Goal: Information Seeking & Learning: Check status

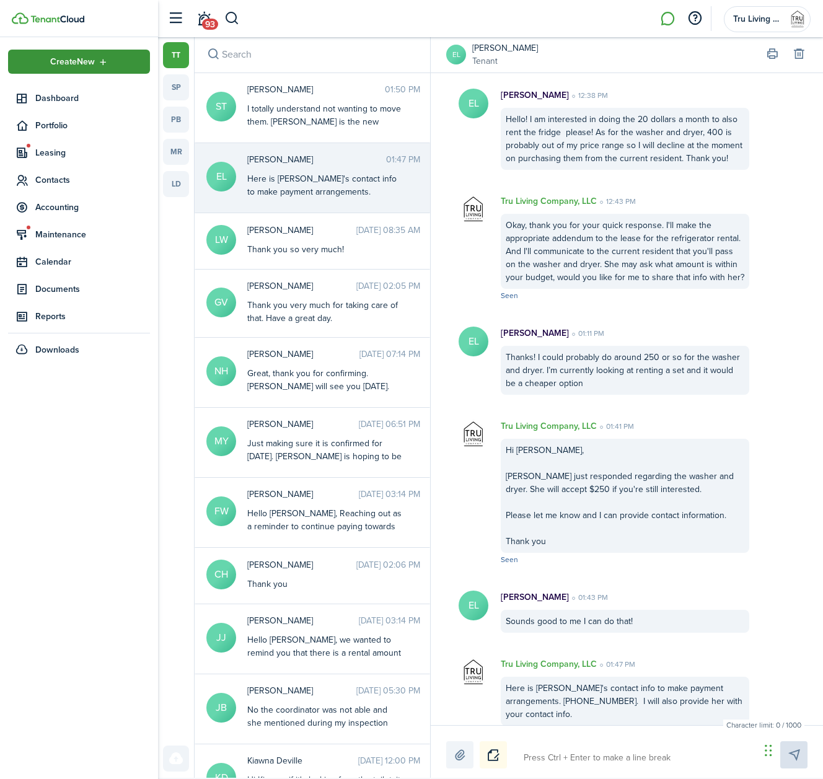
scroll to position [14, 0]
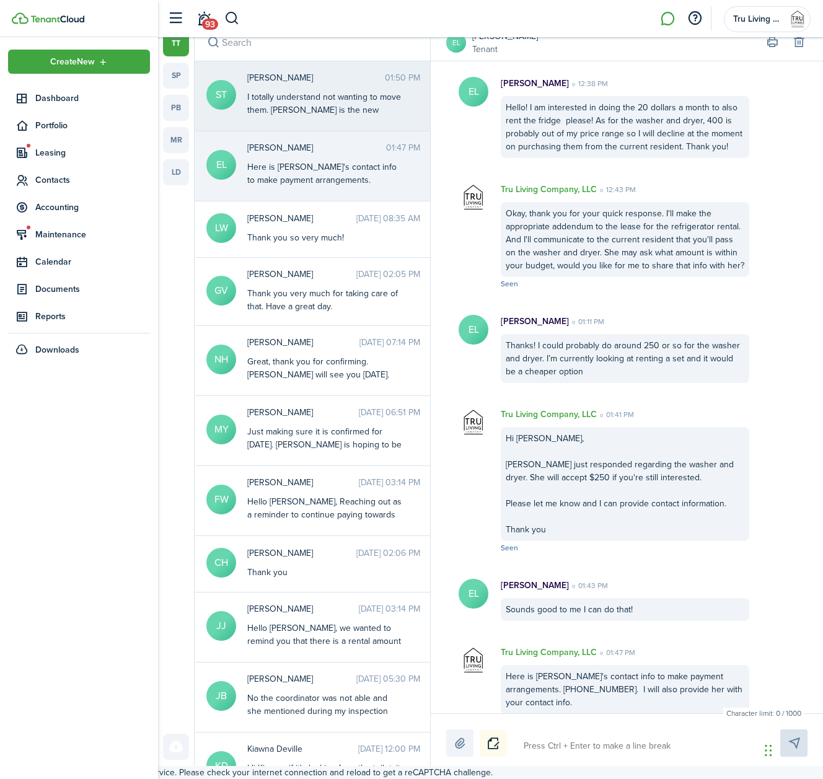
click at [320, 95] on div "I totally understand not wanting to move them. [PERSON_NAME] is the new residen…" at bounding box center [324, 130] width 155 height 78
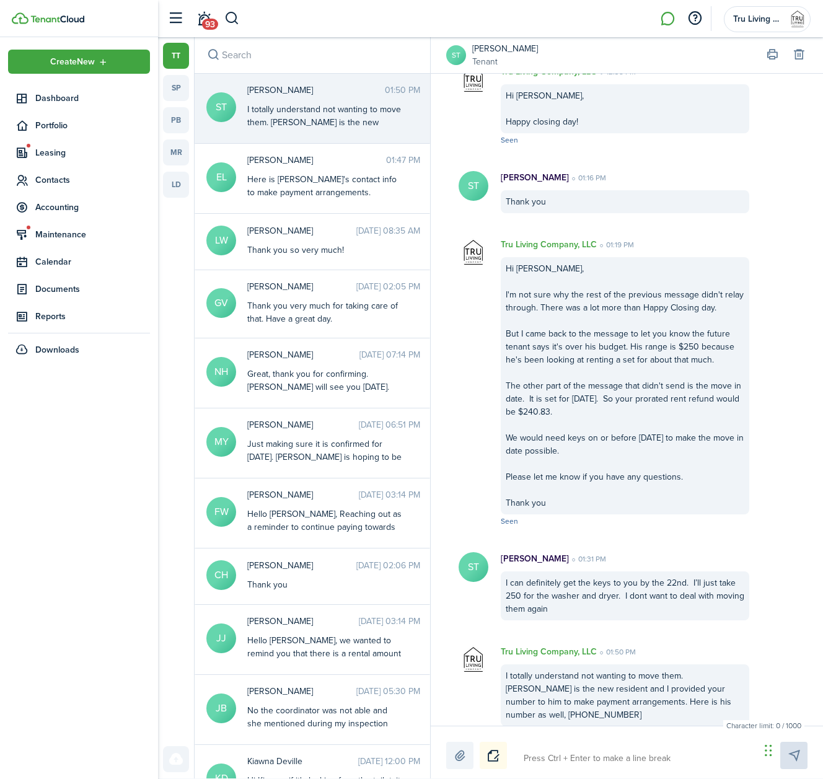
scroll to position [14, 0]
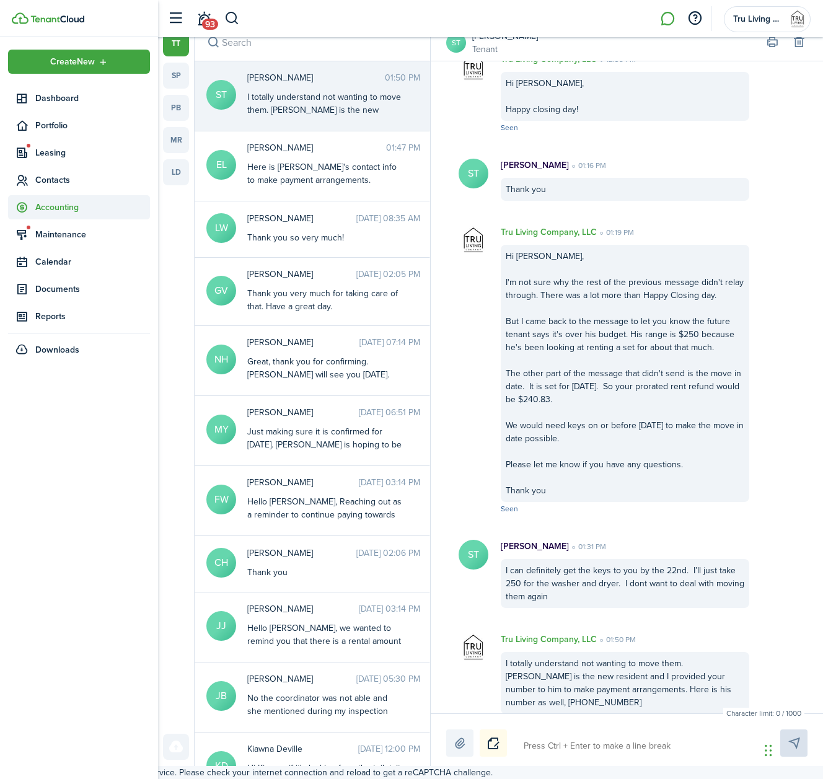
click at [56, 206] on span "Accounting" at bounding box center [92, 207] width 115 height 13
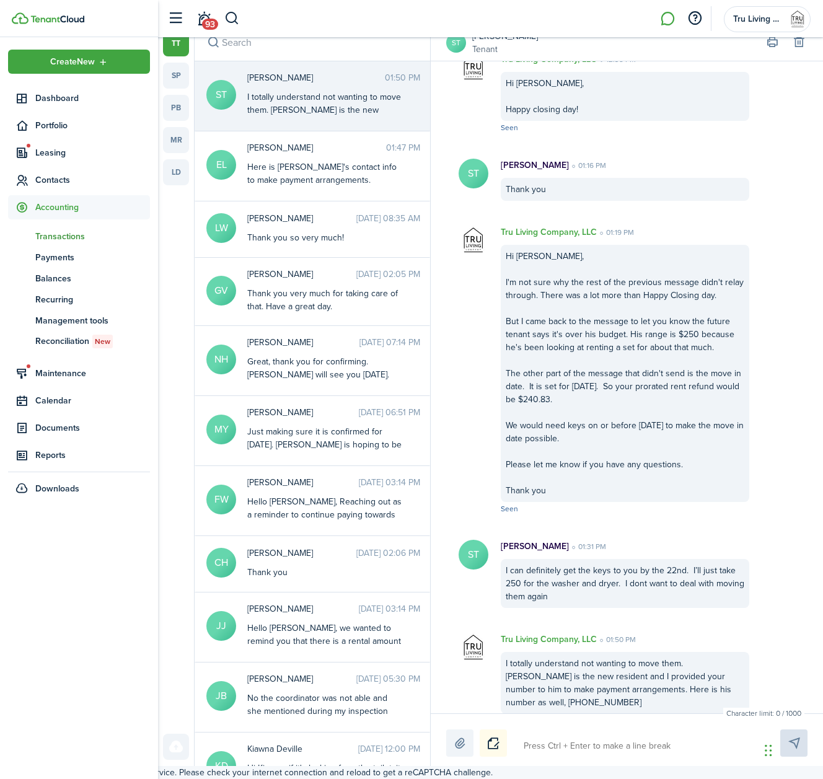
click at [65, 238] on span "Transactions" at bounding box center [92, 236] width 115 height 13
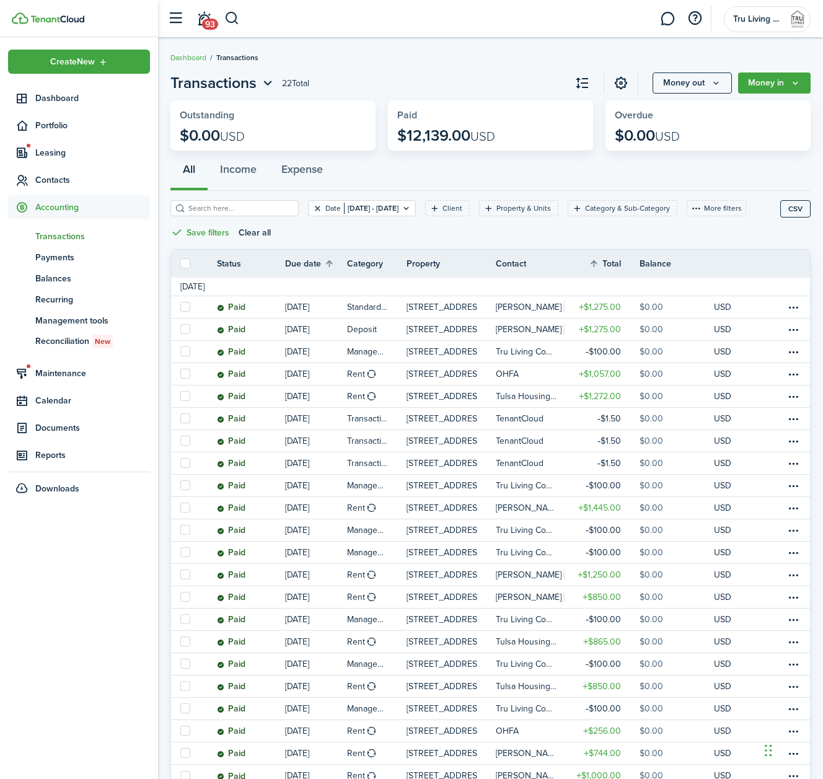
click at [318, 211] on button "Clear filter" at bounding box center [317, 208] width 11 height 10
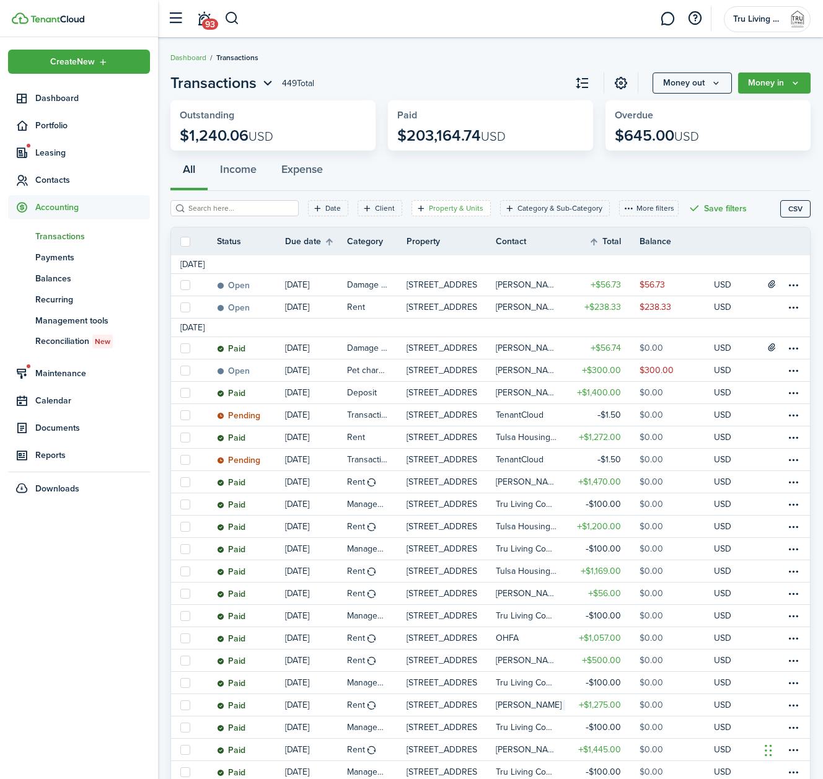
click at [460, 208] on filter-tag-label "Property & Units" at bounding box center [456, 208] width 55 height 11
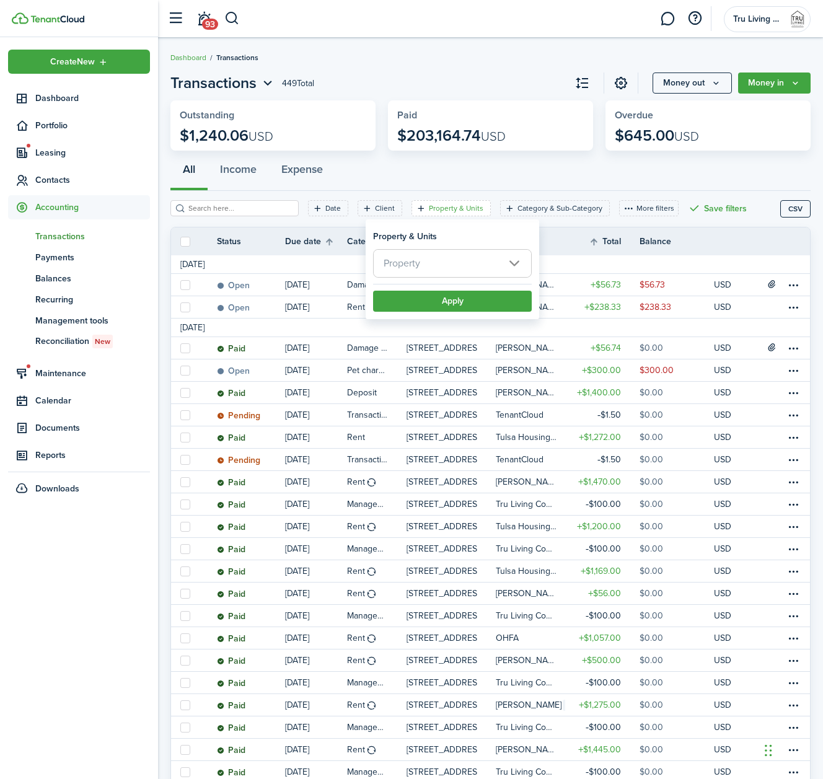
click at [462, 263] on span "Property" at bounding box center [452, 263] width 157 height 27
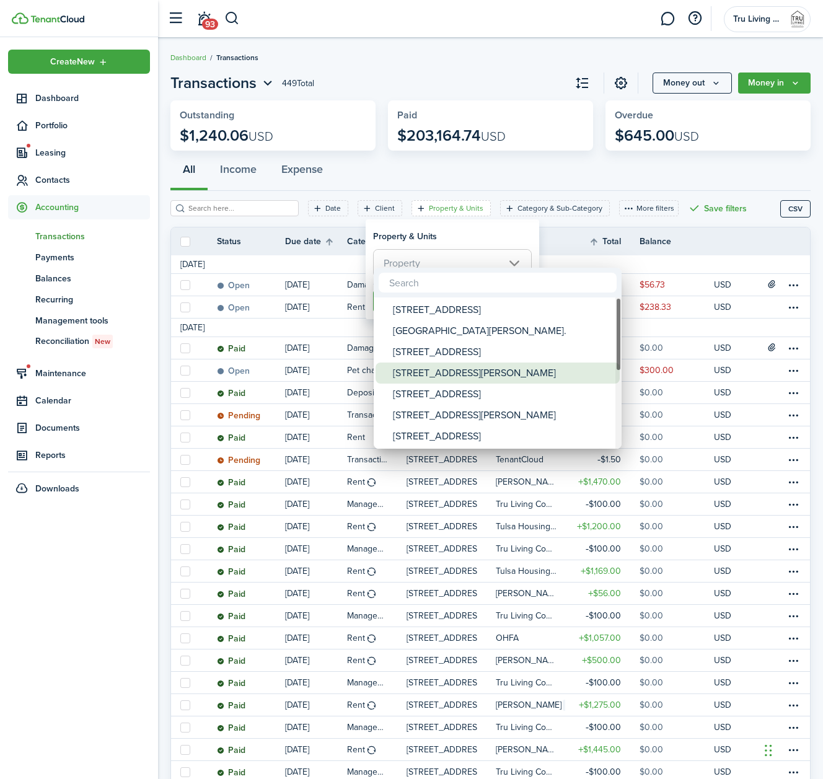
click at [438, 371] on div "[STREET_ADDRESS][PERSON_NAME]" at bounding box center [502, 373] width 219 height 21
type input "[STREET_ADDRESS][PERSON_NAME]"
click at [478, 242] on div at bounding box center [412, 390] width 1022 height 978
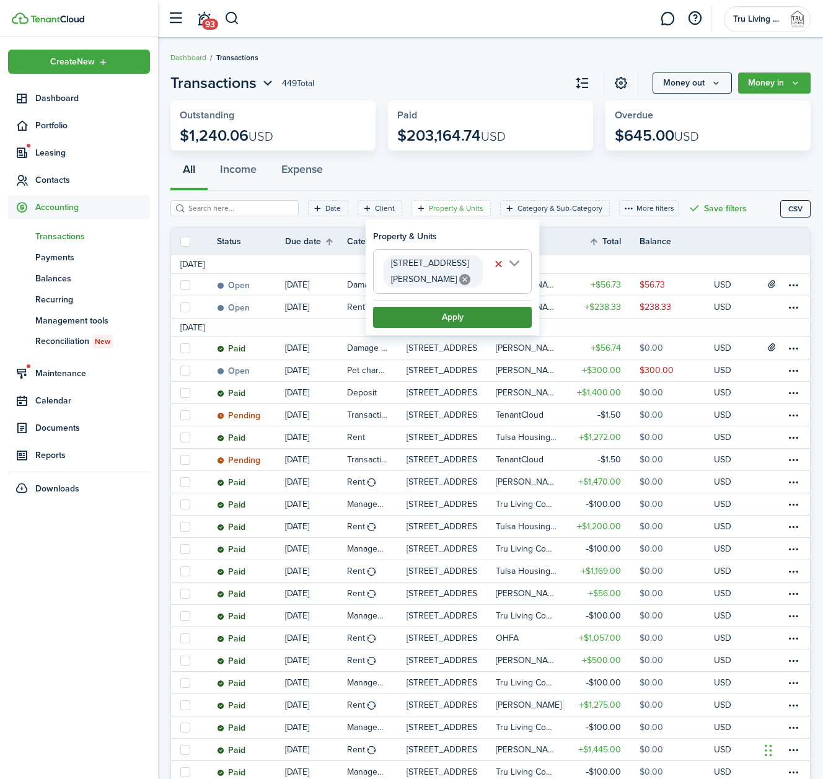
click at [454, 307] on button "Apply" at bounding box center [452, 317] width 159 height 21
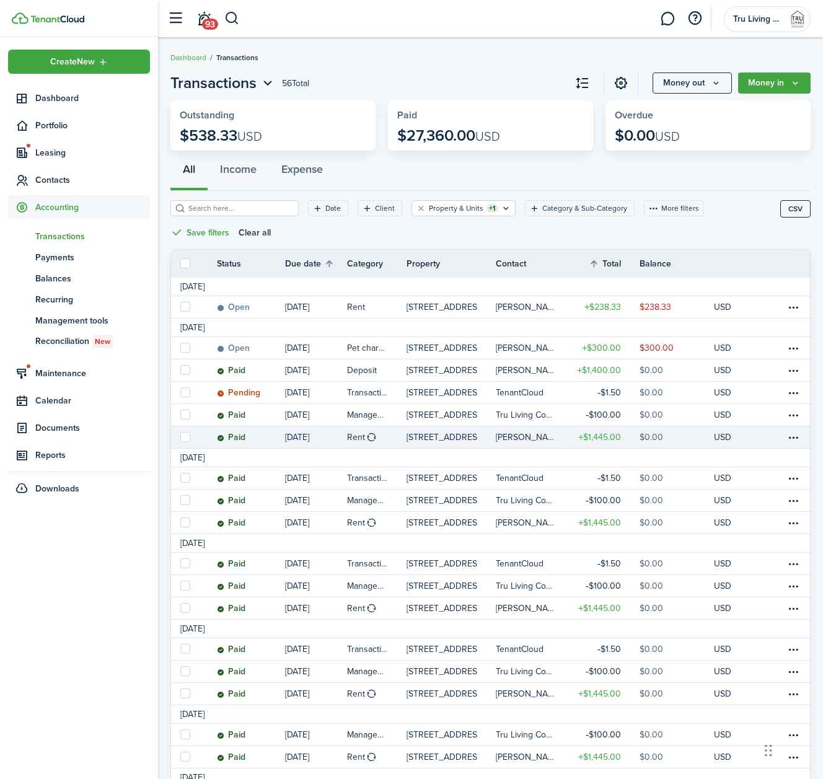
click at [520, 433] on table-profile-info-text "[PERSON_NAME]" at bounding box center [527, 438] width 62 height 10
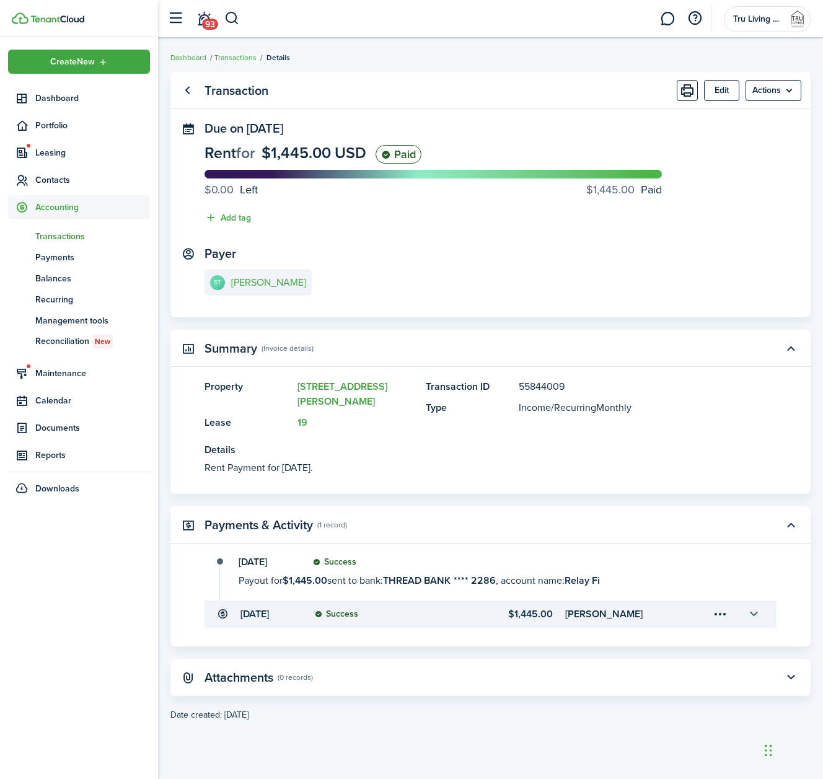
click at [750, 604] on button "button" at bounding box center [753, 614] width 21 height 21
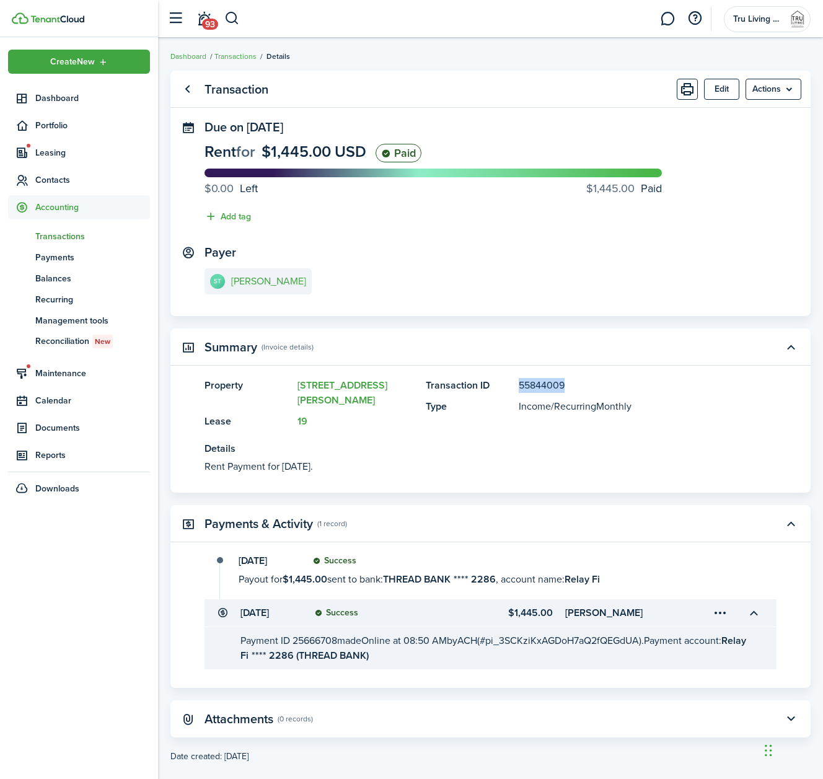
drag, startPoint x: 577, startPoint y: 389, endPoint x: 516, endPoint y: 384, distance: 61.0
click at [516, 384] on panel-main-item "Transaction ID 55844009" at bounding box center [583, 385] width 314 height 15
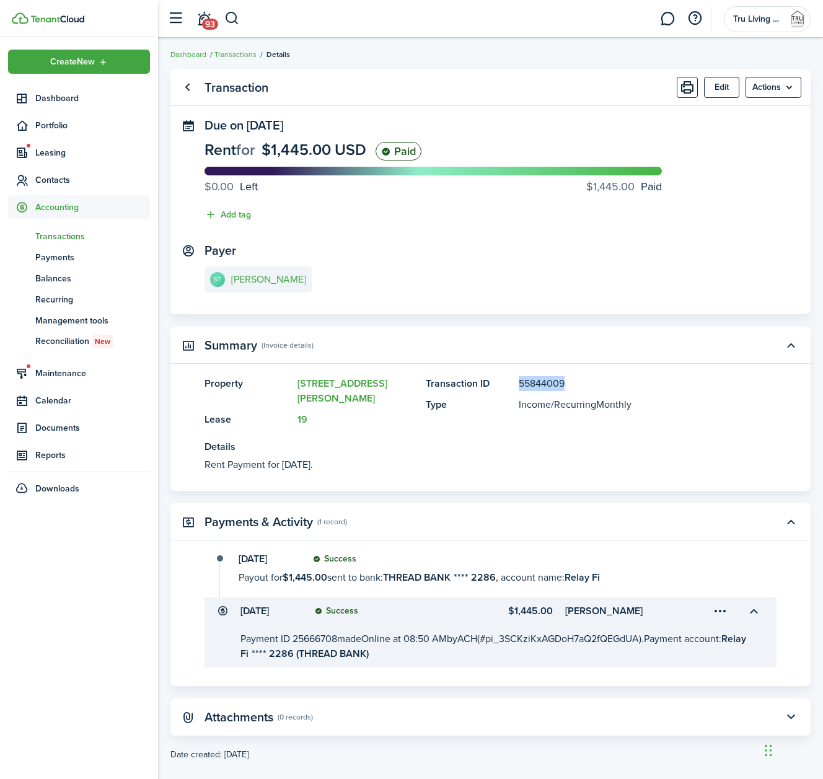
copy panel-main-description "55844009"
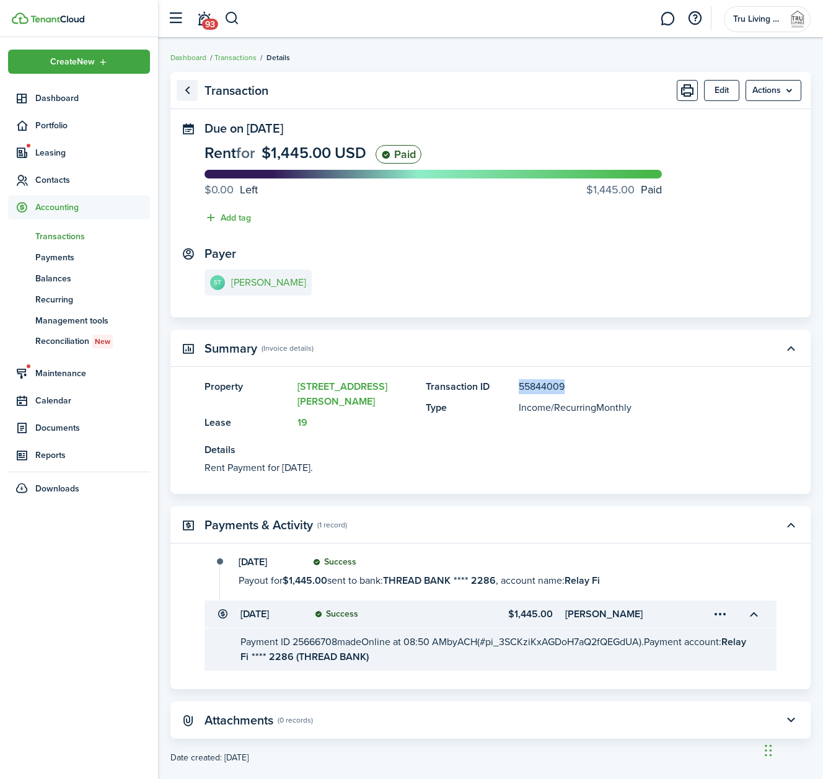
click at [192, 95] on link "Go back" at bounding box center [187, 90] width 21 height 21
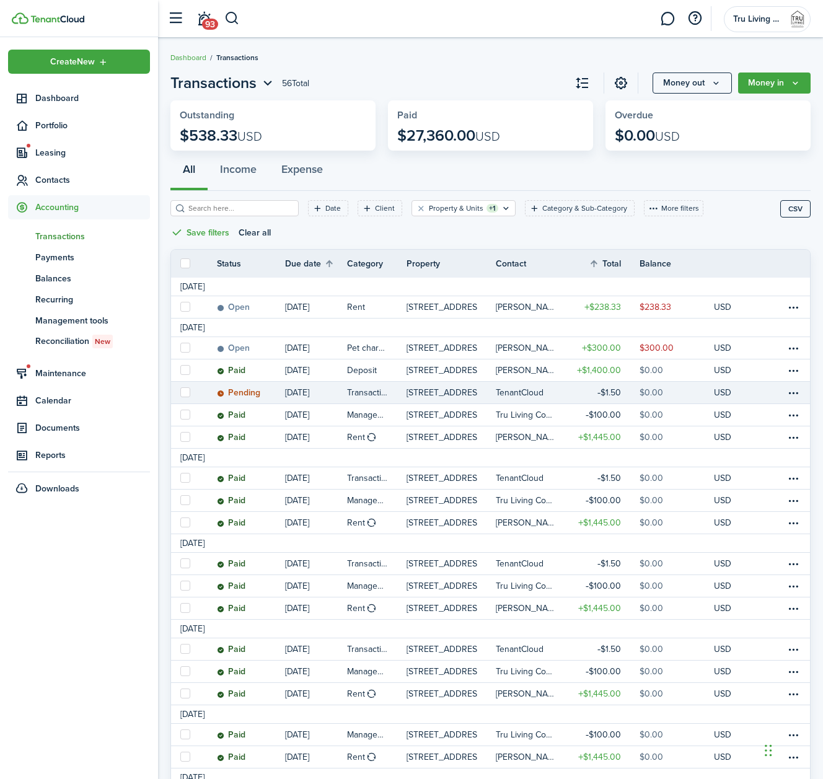
click at [446, 396] on link "[STREET_ADDRESS][PERSON_NAME]" at bounding box center [451, 393] width 89 height 22
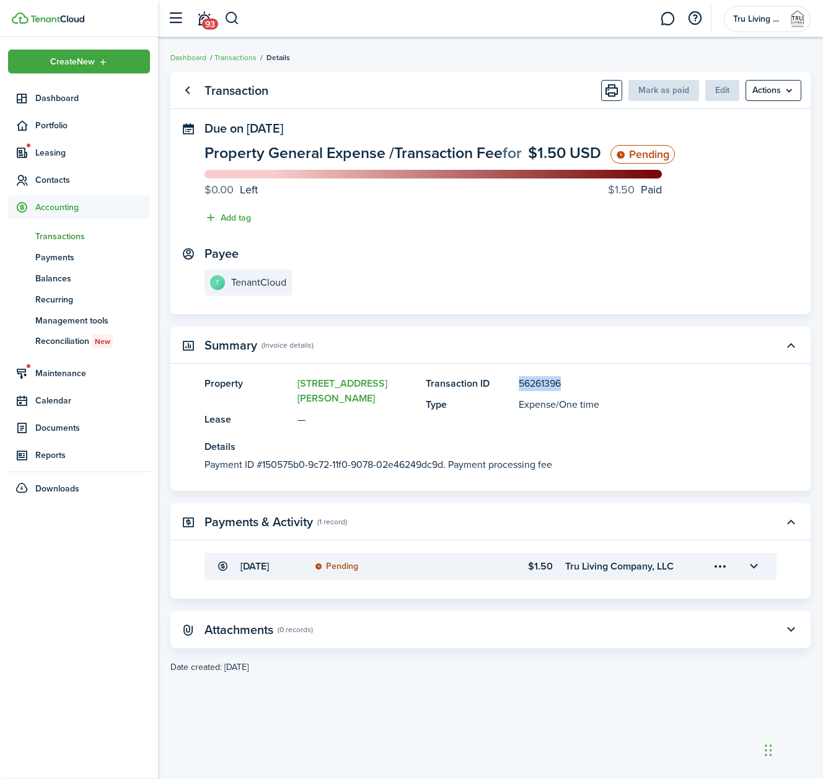
scroll to position [1, 0]
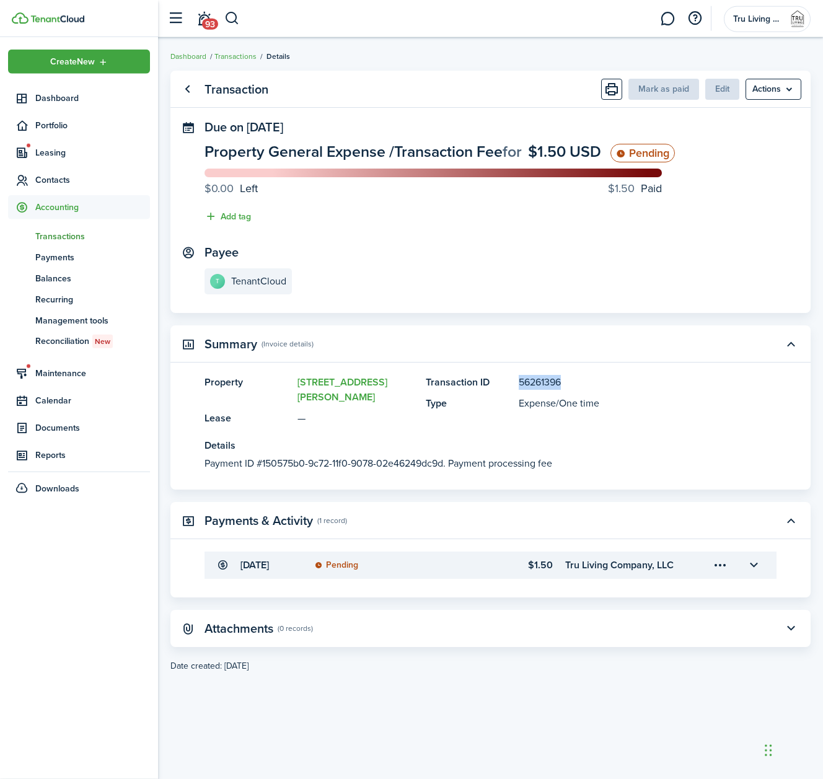
drag, startPoint x: 577, startPoint y: 384, endPoint x: 520, endPoint y: 385, distance: 57.7
click at [520, 386] on panel-main-description "56261396" at bounding box center [629, 382] width 221 height 15
copy panel-main-description "56261396"
click at [186, 85] on link "Go back" at bounding box center [187, 89] width 21 height 21
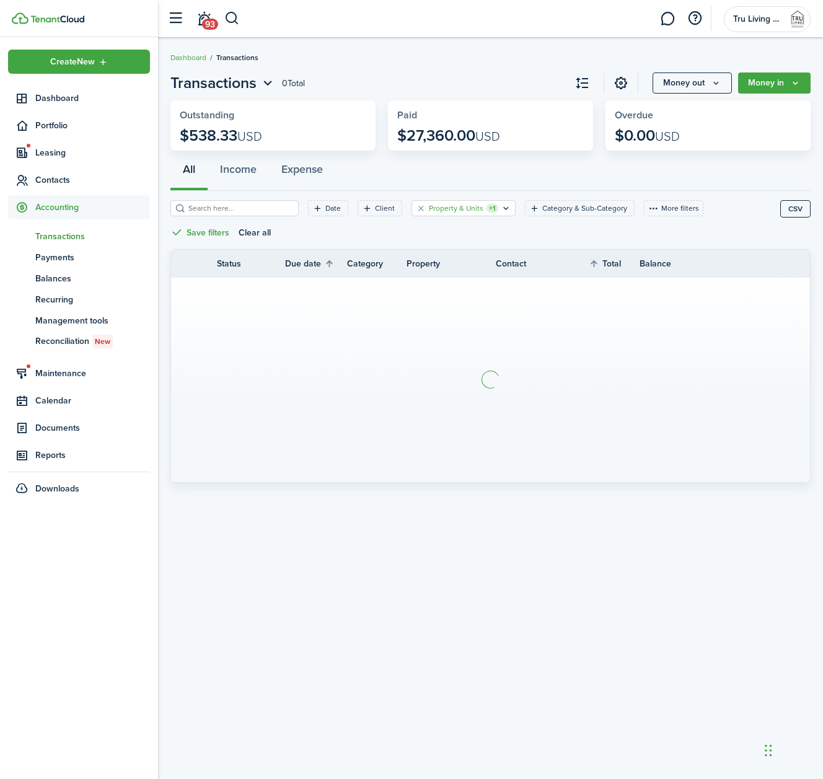
click at [466, 212] on filter-tag-label "Property & Units" at bounding box center [456, 208] width 55 height 11
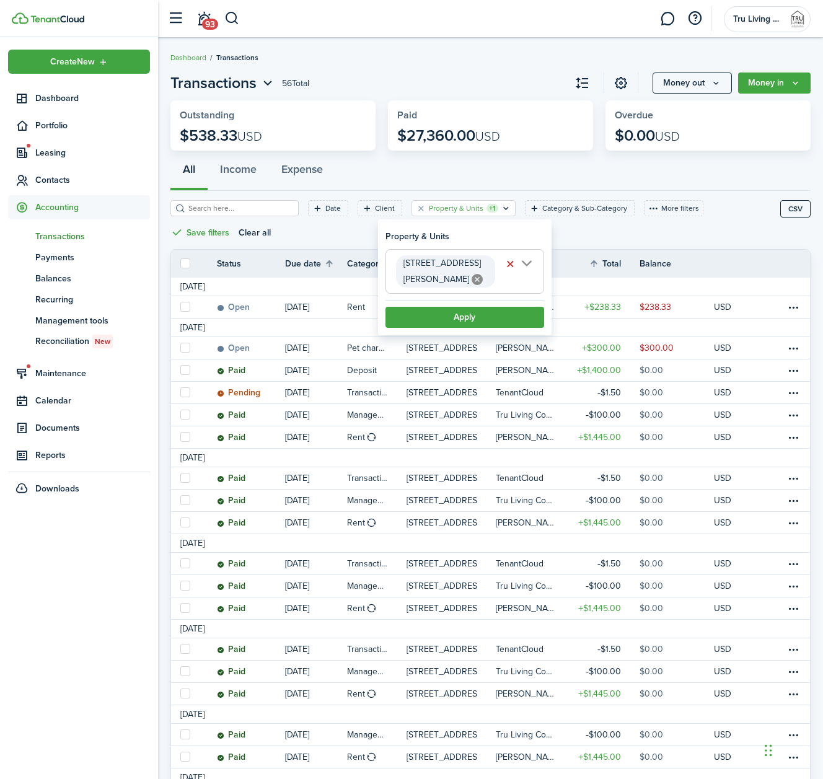
click at [523, 265] on span "[STREET_ADDRESS][PERSON_NAME]" at bounding box center [464, 271] width 157 height 43
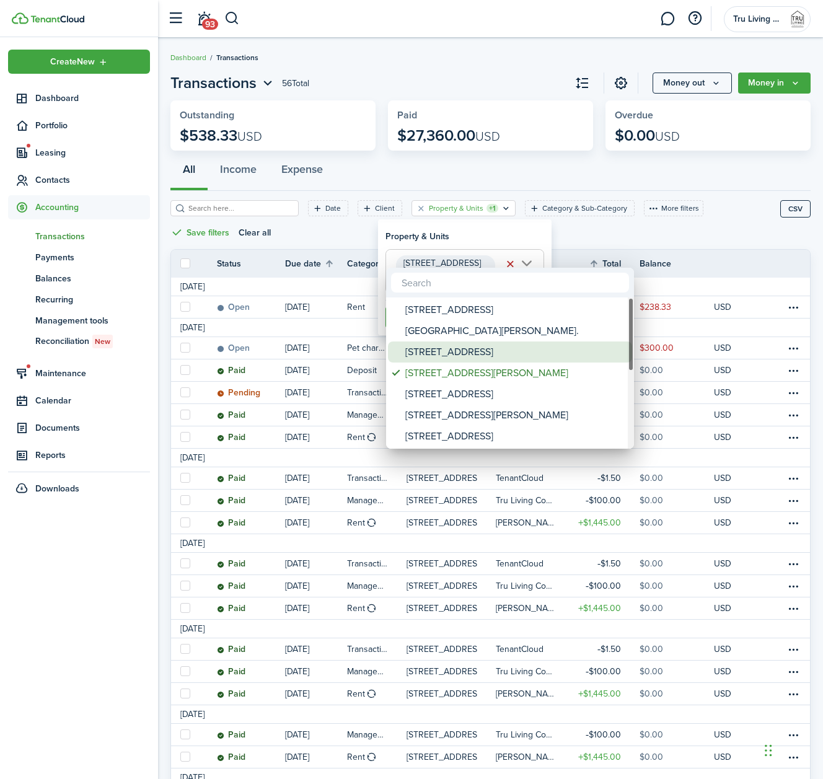
click at [450, 353] on div "[STREET_ADDRESS]" at bounding box center [515, 352] width 219 height 21
click at [450, 372] on div "[STREET_ADDRESS][PERSON_NAME]" at bounding box center [515, 373] width 219 height 21
type input "[STREET_ADDRESS]"
click at [476, 249] on div at bounding box center [412, 390] width 1022 height 978
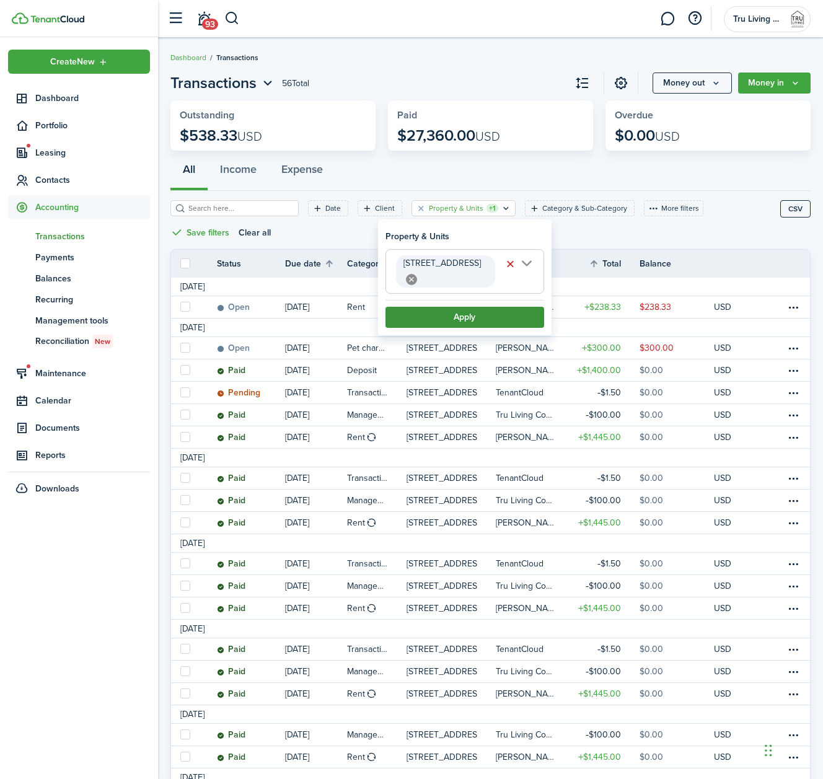
click at [464, 307] on button "Apply" at bounding box center [465, 317] width 159 height 21
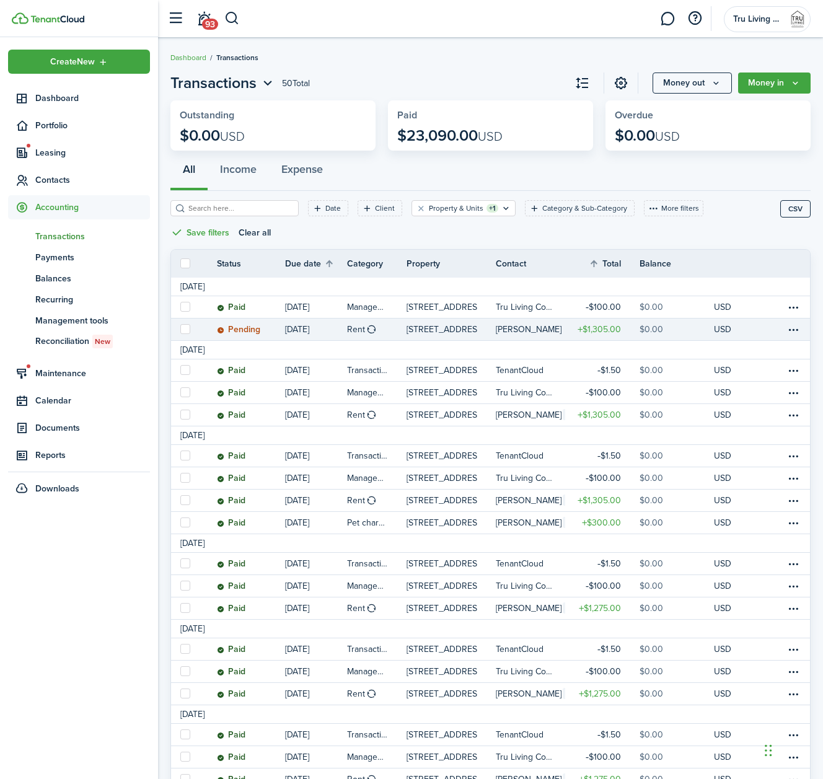
click at [521, 328] on table-info-title "[PERSON_NAME]" at bounding box center [529, 329] width 66 height 13
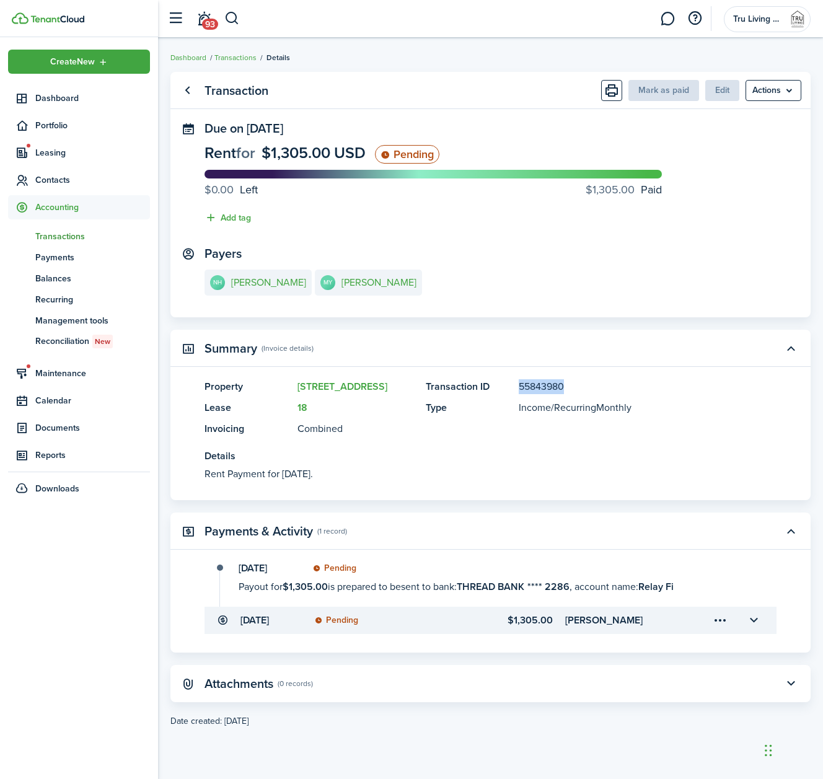
drag, startPoint x: 572, startPoint y: 389, endPoint x: 514, endPoint y: 389, distance: 58.3
click at [514, 389] on panel-main-item "Transaction ID 55843980" at bounding box center [583, 386] width 314 height 15
copy panel-main-item "55843980"
click at [753, 624] on button "button" at bounding box center [753, 620] width 21 height 21
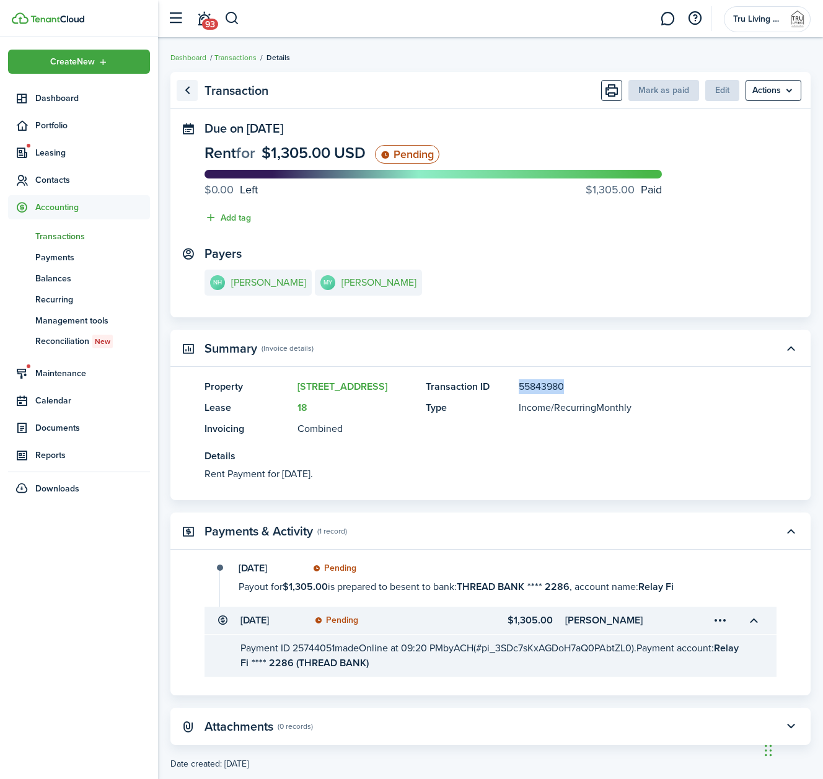
click at [190, 97] on link "Go back" at bounding box center [187, 90] width 21 height 21
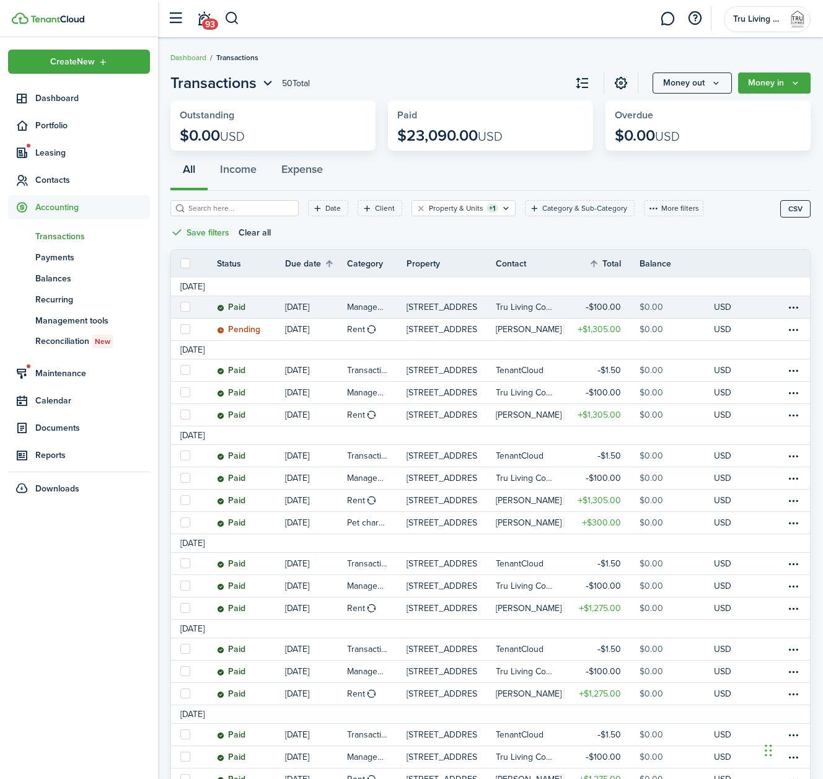
click at [472, 301] on link "[STREET_ADDRESS]" at bounding box center [451, 307] width 89 height 22
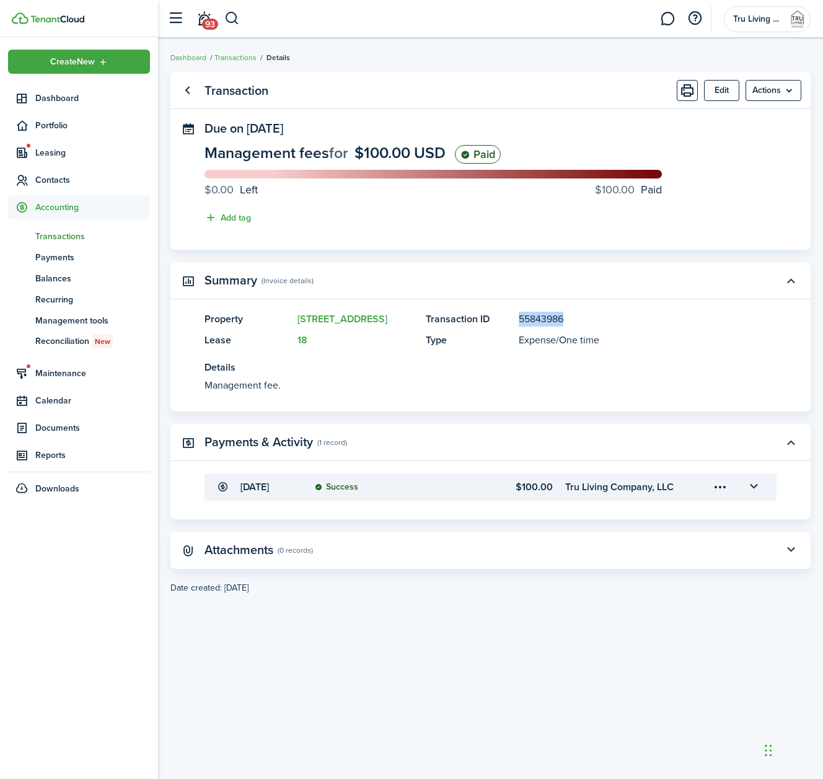
drag, startPoint x: 568, startPoint y: 322, endPoint x: 520, endPoint y: 321, distance: 47.8
click at [520, 321] on panel-main-description "55843986" at bounding box center [629, 319] width 221 height 15
